Goal: Task Accomplishment & Management: Manage account settings

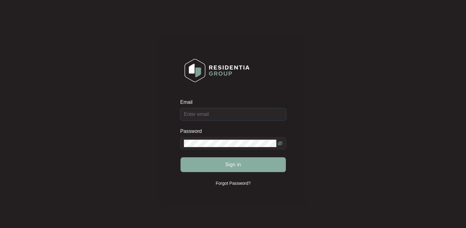
type input "[EMAIL_ADDRESS][DOMAIN_NAME]"
click at [232, 165] on span "Sign in" at bounding box center [233, 164] width 16 height 7
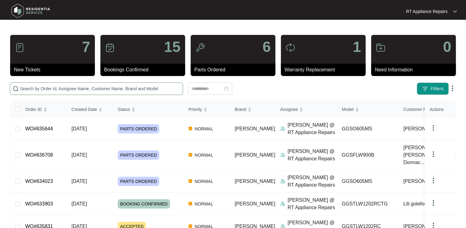
click at [96, 88] on input "text" at bounding box center [100, 88] width 160 height 7
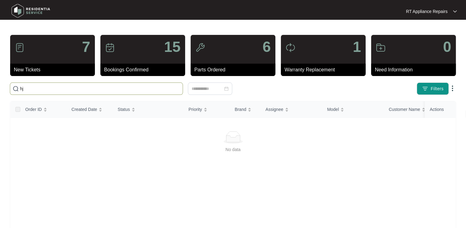
type input "h"
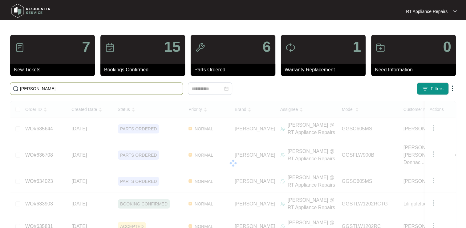
type input "julie"
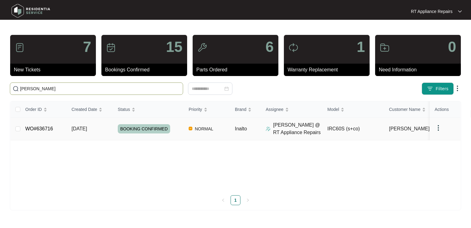
click at [35, 130] on link "WO#636716" at bounding box center [39, 128] width 28 height 5
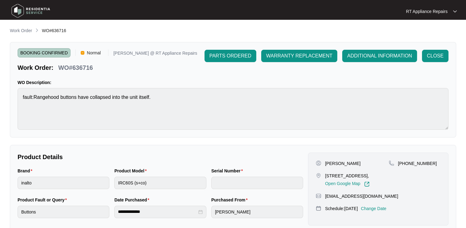
click at [377, 211] on p "Change Date" at bounding box center [374, 208] width 26 height 6
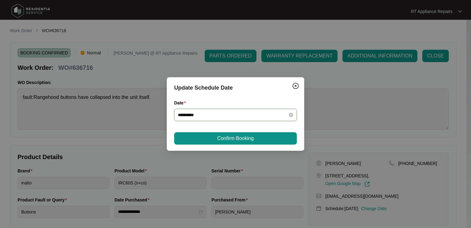
click at [232, 114] on input "**********" at bounding box center [232, 114] width 108 height 7
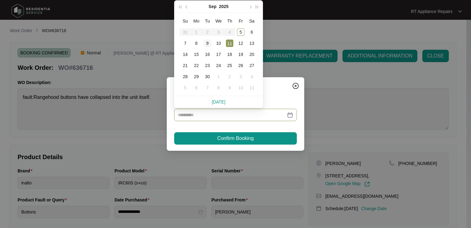
click at [208, 45] on div "9" at bounding box center [207, 42] width 7 height 7
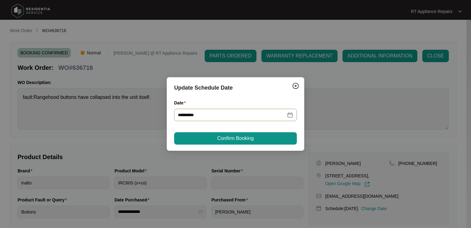
type input "**********"
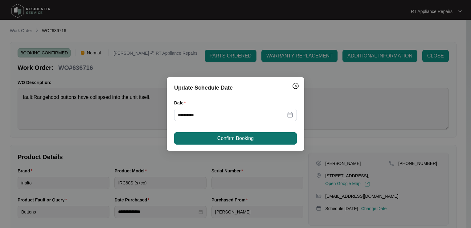
click at [209, 142] on button "Confirm Booking" at bounding box center [235, 138] width 123 height 12
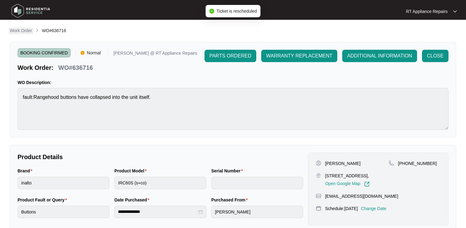
click at [24, 32] on p "Work Order" at bounding box center [21, 30] width 22 height 6
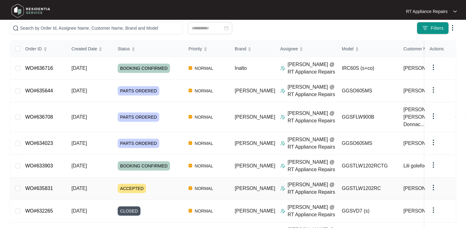
scroll to position [62, 0]
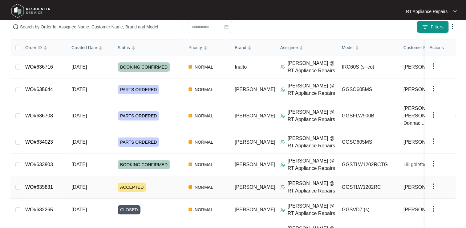
click at [31, 184] on link "WO#635831" at bounding box center [39, 186] width 28 height 5
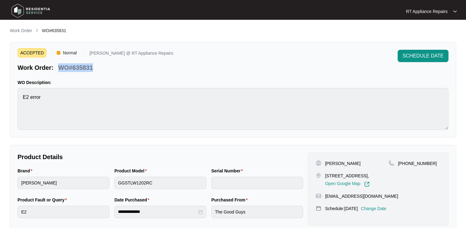
drag, startPoint x: 59, startPoint y: 66, endPoint x: 98, endPoint y: 69, distance: 38.9
click at [98, 69] on div "Work Order: WO#635831" at bounding box center [96, 66] width 156 height 11
copy p "WO#635831"
click at [20, 31] on p "Work Order" at bounding box center [21, 30] width 22 height 6
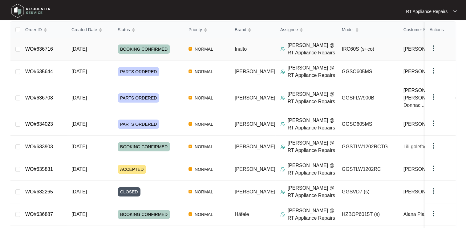
scroll to position [123, 0]
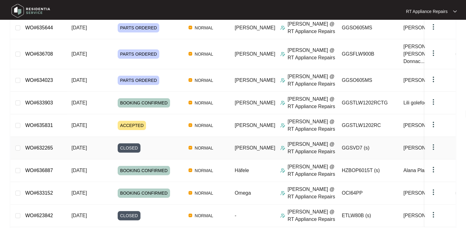
click at [44, 145] on link "WO#632265" at bounding box center [39, 147] width 28 height 5
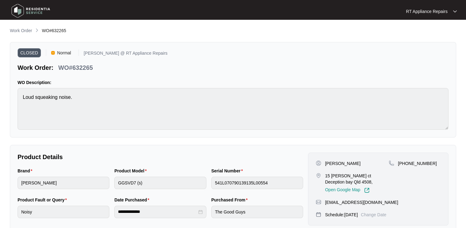
click at [437, 10] on p "RT Appliance Repairs" at bounding box center [427, 11] width 42 height 6
click at [431, 32] on p "Log Out" at bounding box center [436, 33] width 31 height 6
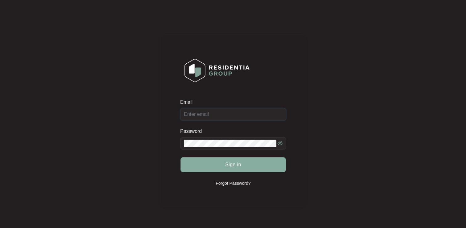
type input "[EMAIL_ADDRESS][DOMAIN_NAME]"
click at [240, 166] on span "Sign in" at bounding box center [233, 164] width 16 height 7
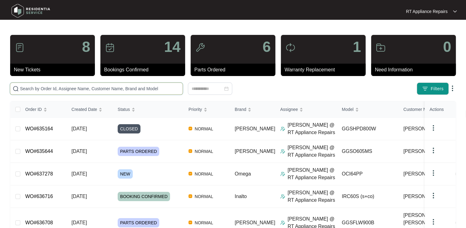
click at [124, 91] on input "text" at bounding box center [100, 88] width 160 height 7
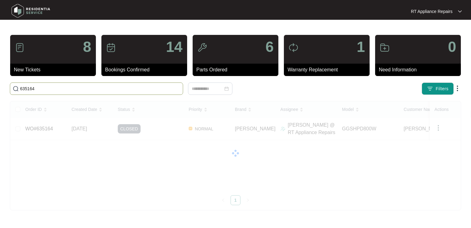
drag, startPoint x: 27, startPoint y: 91, endPoint x: 12, endPoint y: 90, distance: 15.1
click at [13, 91] on span "635164" at bounding box center [96, 88] width 173 height 12
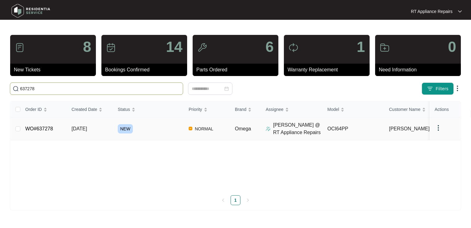
type input "637278"
click at [49, 128] on link "WO#637278" at bounding box center [39, 128] width 28 height 5
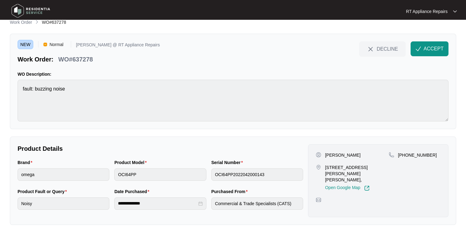
scroll to position [14, 0]
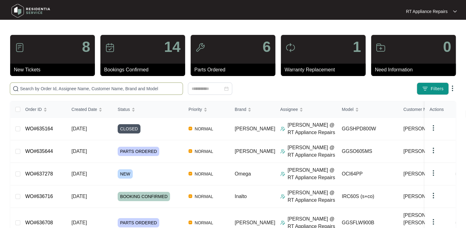
paste input "WO#633152"
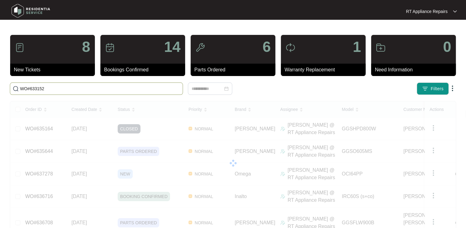
type input "WO#633152"
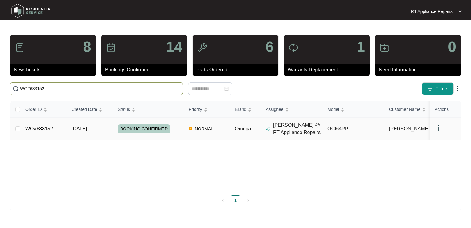
click at [49, 130] on link "WO#633152" at bounding box center [39, 128] width 28 height 5
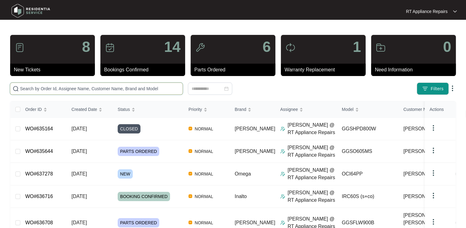
click at [60, 87] on input "text" at bounding box center [100, 88] width 160 height 7
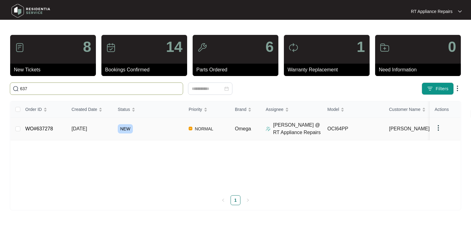
type input "637"
click at [40, 130] on link "WO#637278" at bounding box center [39, 128] width 28 height 5
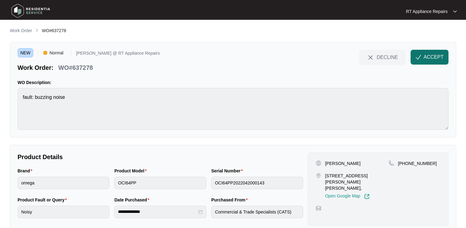
click at [429, 58] on span "ACCEPT" at bounding box center [434, 56] width 20 height 7
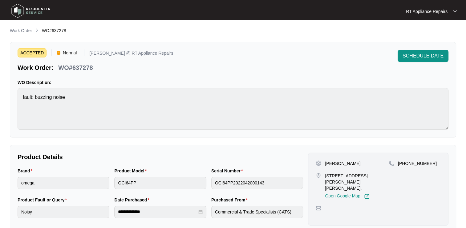
drag, startPoint x: 157, startPoint y: 72, endPoint x: 131, endPoint y: 76, distance: 26.1
click at [157, 73] on div "ACCEPTED Normal [PERSON_NAME] @ RT Appliance Repairs Work Order: WO#637278 SCHE…" at bounding box center [233, 89] width 447 height 95
drag, startPoint x: 59, startPoint y: 69, endPoint x: 94, endPoint y: 68, distance: 34.5
click at [94, 68] on div "WO#637278" at bounding box center [75, 66] width 39 height 11
copy p "WO#637278"
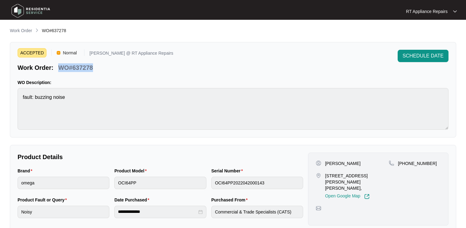
click at [149, 65] on div "ACCEPTED Normal [PERSON_NAME] @ RT Appliance Repairs Work Order: WO#637278 SCHE…" at bounding box center [233, 61] width 431 height 22
click at [441, 12] on p "RT Appliance Repairs" at bounding box center [427, 11] width 42 height 6
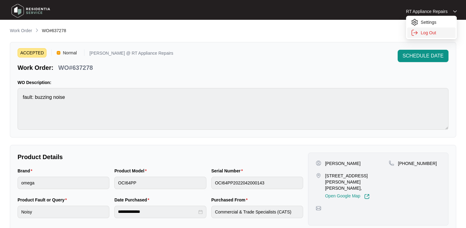
click at [431, 31] on p "Log Out" at bounding box center [436, 33] width 31 height 6
